Goal: Information Seeking & Learning: Check status

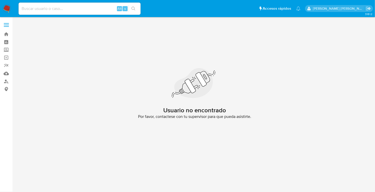
drag, startPoint x: 4, startPoint y: 11, endPoint x: 23, endPoint y: 13, distance: 19.4
click at [4, 11] on img at bounding box center [7, 8] width 9 height 9
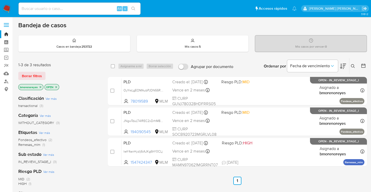
click at [49, 8] on input at bounding box center [80, 8] width 122 height 7
paste input "194090545"
type input "194090545"
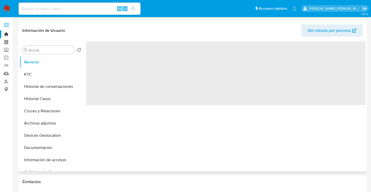
select select "10"
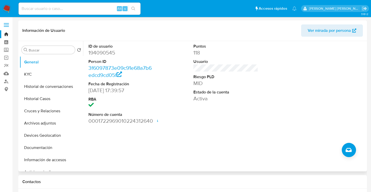
drag, startPoint x: 44, startPoint y: 97, endPoint x: 82, endPoint y: 99, distance: 37.4
click at [44, 97] on button "Historial Casos" at bounding box center [52, 98] width 64 height 12
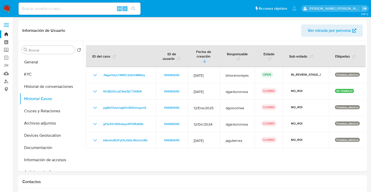
click at [74, 12] on div "Alt s" at bounding box center [80, 9] width 122 height 12
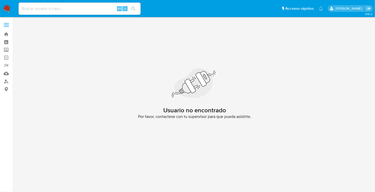
click at [2, 8] on nav "Pausado Ver notificaciones Alt s Accesos rápidos Presiona las siguientes teclas…" at bounding box center [187, 8] width 375 height 17
drag, startPoint x: 6, startPoint y: 8, endPoint x: 29, endPoint y: 16, distance: 24.7
click at [6, 8] on img at bounding box center [7, 8] width 9 height 9
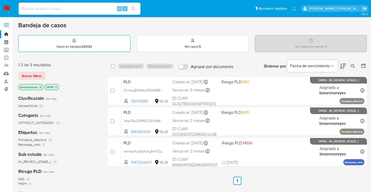
click at [73, 47] on p "Casos en bandeja : 253722" at bounding box center [74, 46] width 36 height 4
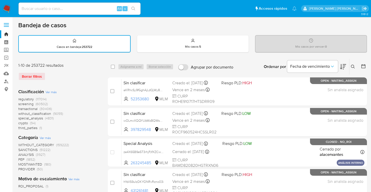
click at [78, 8] on input at bounding box center [80, 8] width 122 height 7
paste input "194090545"
type input "194090545"
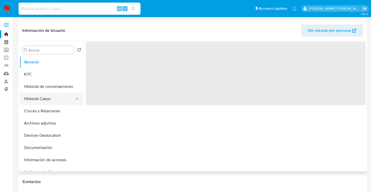
click at [49, 100] on button "Historial Casos" at bounding box center [49, 98] width 59 height 12
select select "10"
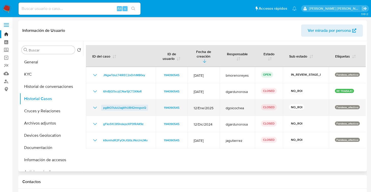
click at [124, 105] on span "pg8tO7uIuUagVhUB42mngvzQ" at bounding box center [124, 107] width 43 height 6
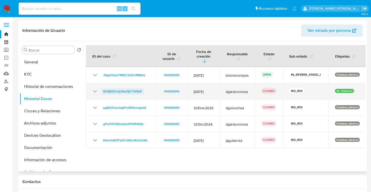
click at [123, 88] on span "6fnBjQ7zczjCNar5jCT3XKvR" at bounding box center [122, 91] width 39 height 6
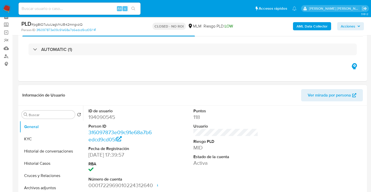
select select "10"
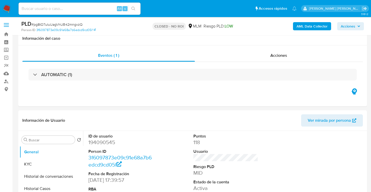
scroll to position [51, 0]
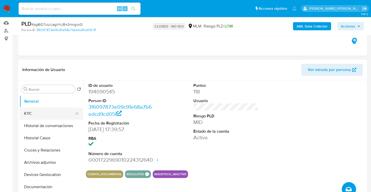
click at [39, 115] on button "KYC" at bounding box center [49, 113] width 59 height 12
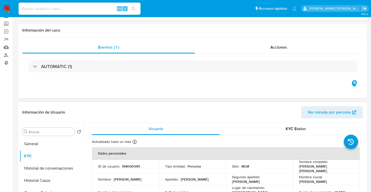
scroll to position [0, 0]
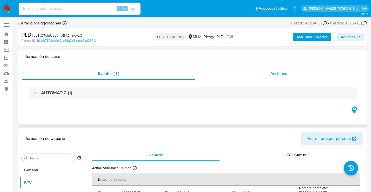
click at [283, 75] on span "Acciones" at bounding box center [278, 73] width 17 height 6
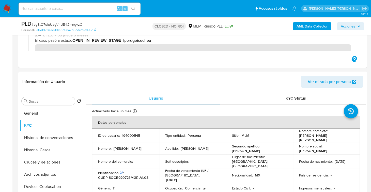
scroll to position [76, 0]
click at [50, 168] on button "Archivos adjuntos" at bounding box center [49, 174] width 59 height 12
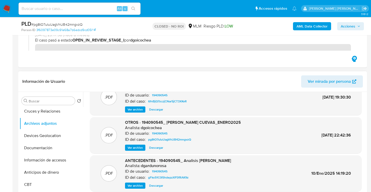
scroll to position [25, 0]
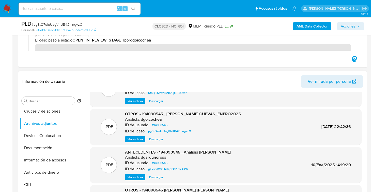
click at [156, 138] on span "Descargar" at bounding box center [156, 138] width 14 height 5
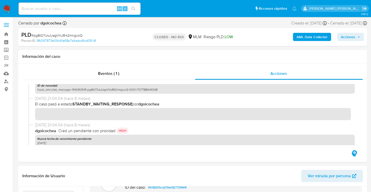
scroll to position [229, 0]
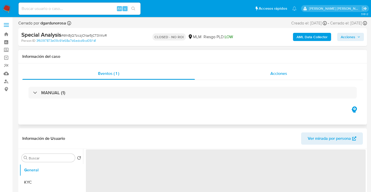
click at [279, 73] on span "Acciones" at bounding box center [278, 73] width 17 height 6
select select "10"
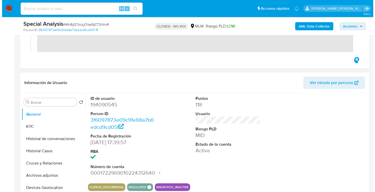
scroll to position [76, 0]
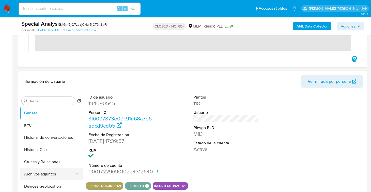
click at [47, 169] on button "Archivos adjuntos" at bounding box center [49, 174] width 59 height 12
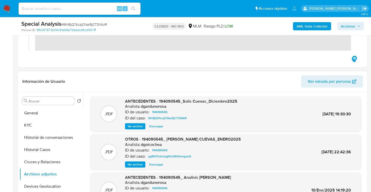
click at [140, 127] on span "Ver archivo" at bounding box center [135, 125] width 15 height 5
